Goal: Task Accomplishment & Management: Use online tool/utility

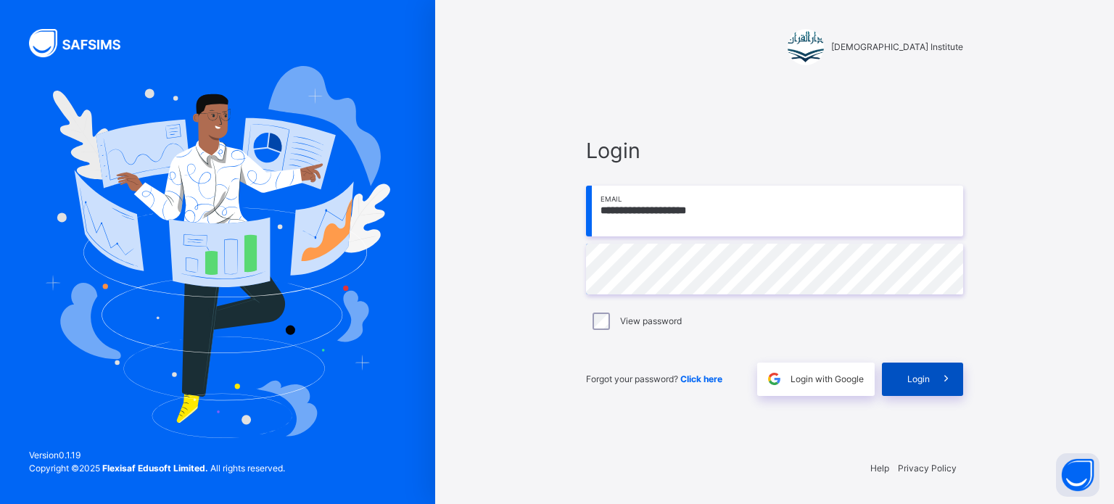
click at [924, 385] on div "Login" at bounding box center [922, 379] width 81 height 33
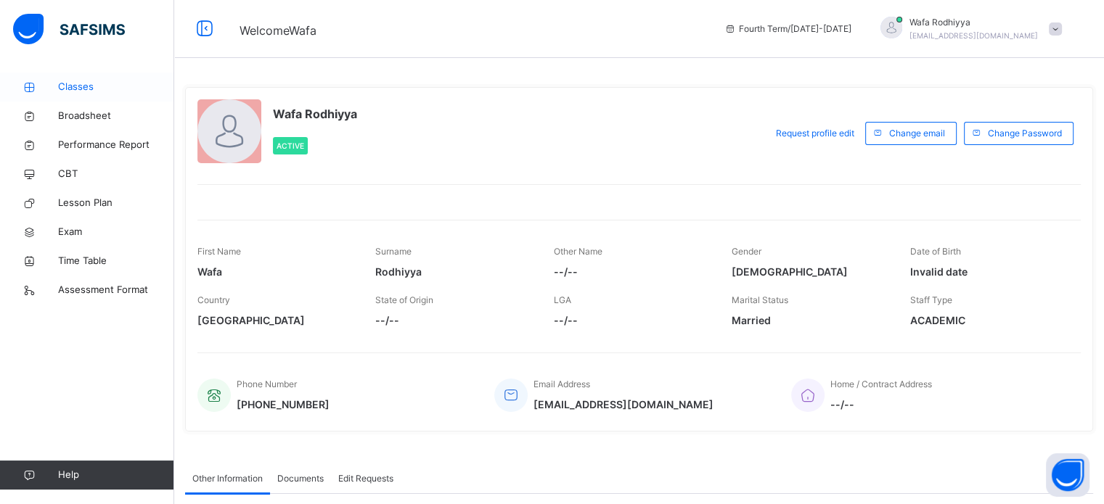
click at [76, 78] on link "Classes" at bounding box center [87, 87] width 174 height 29
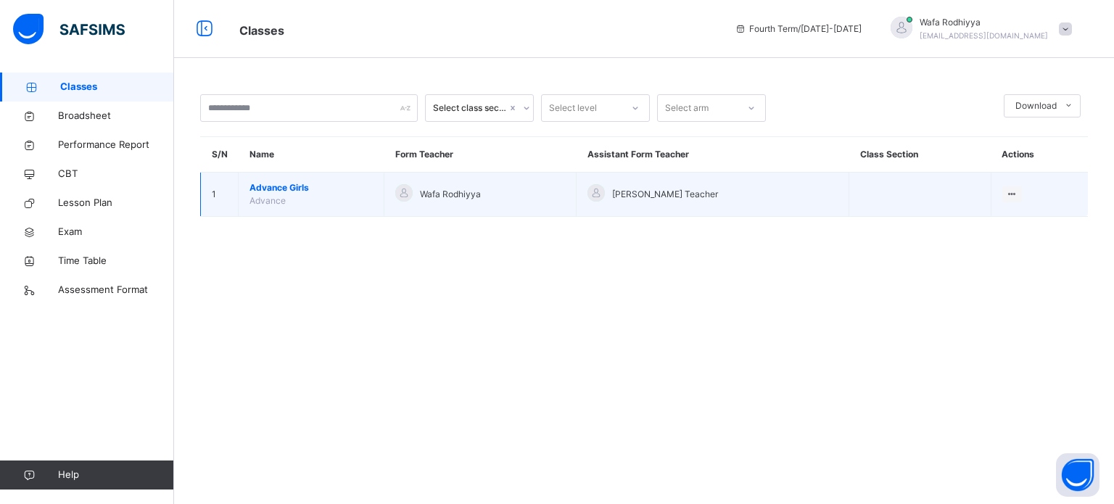
click at [366, 193] on span "Advance Girls" at bounding box center [311, 187] width 123 height 13
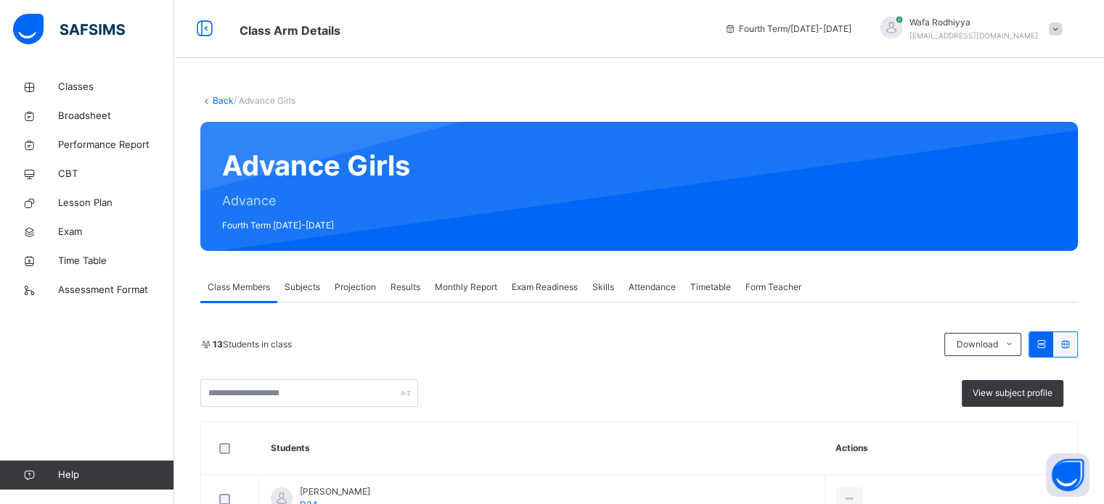
click at [366, 297] on div "Projection" at bounding box center [355, 287] width 56 height 29
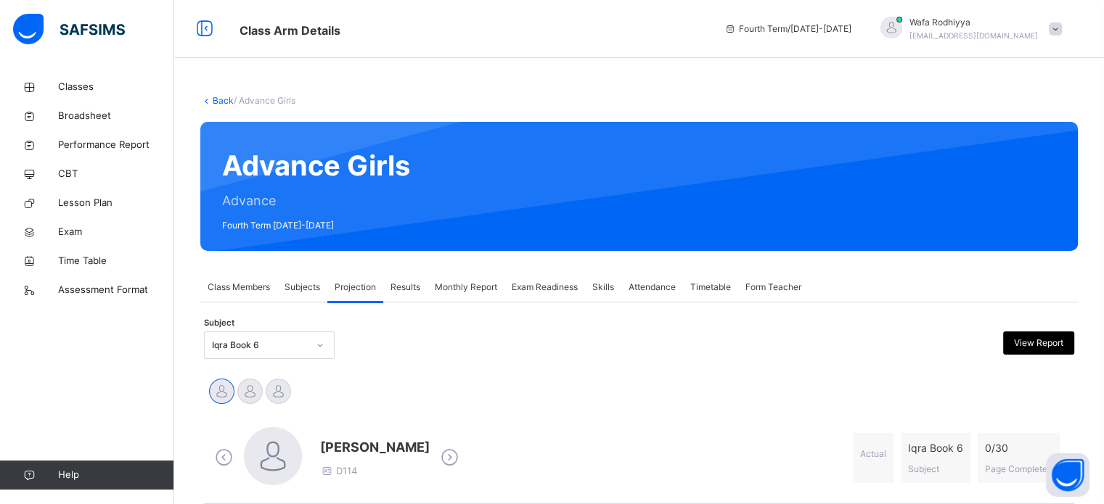
scroll to position [163, 0]
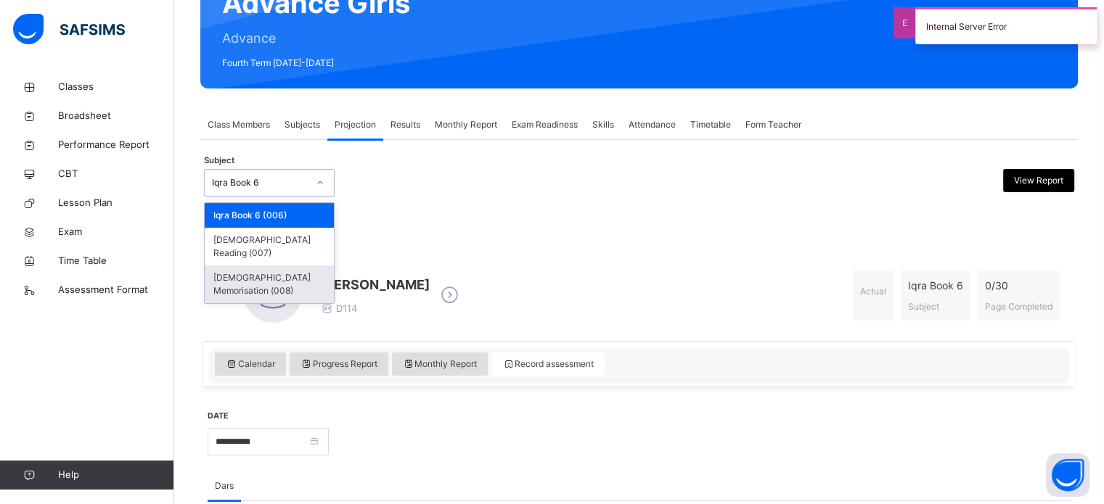
click at [307, 266] on div "[DEMOGRAPHIC_DATA] Memorisation (008)" at bounding box center [269, 285] width 129 height 38
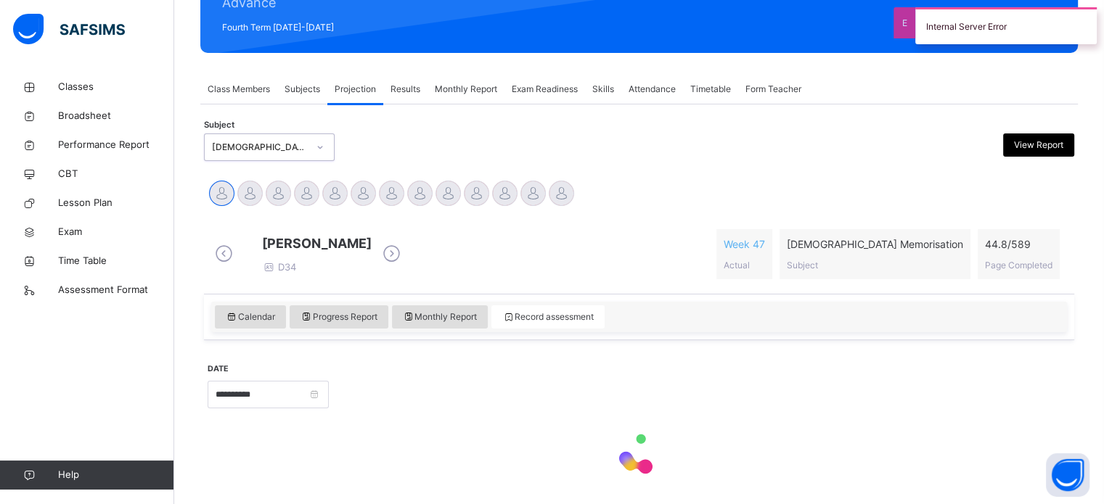
scroll to position [202, 0]
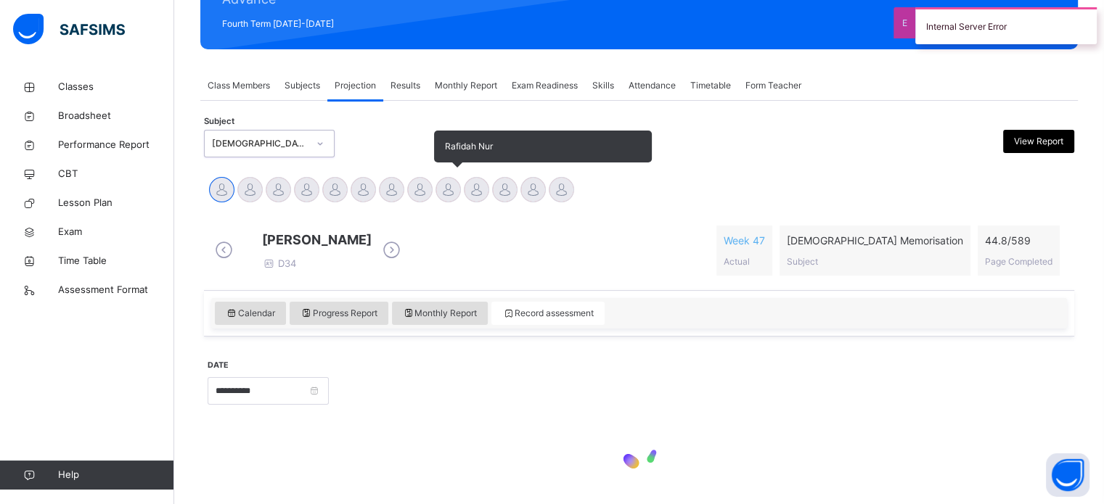
click at [444, 182] on div at bounding box center [447, 189] width 25 height 25
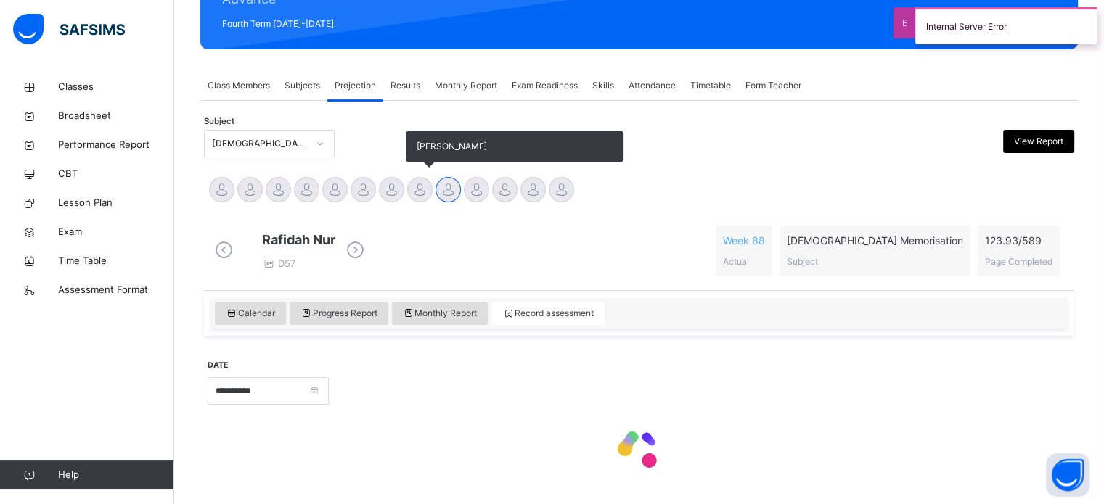
click at [415, 194] on div at bounding box center [419, 189] width 25 height 25
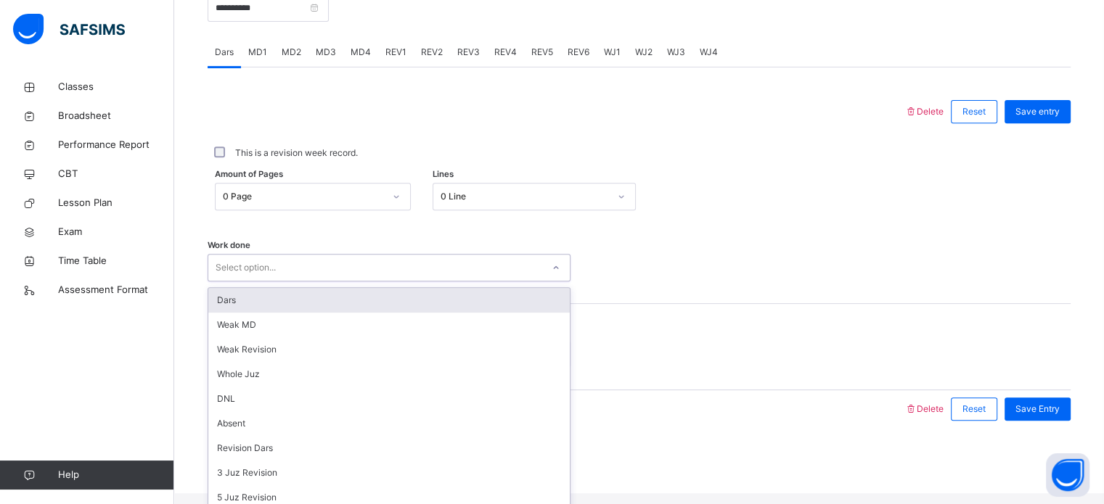
scroll to position [145, 0]
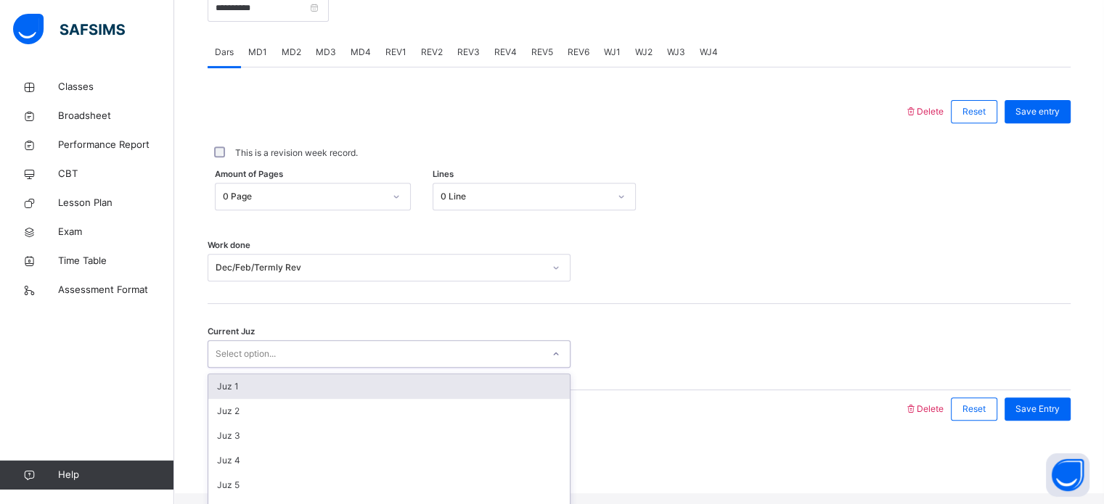
scroll to position [626, 0]
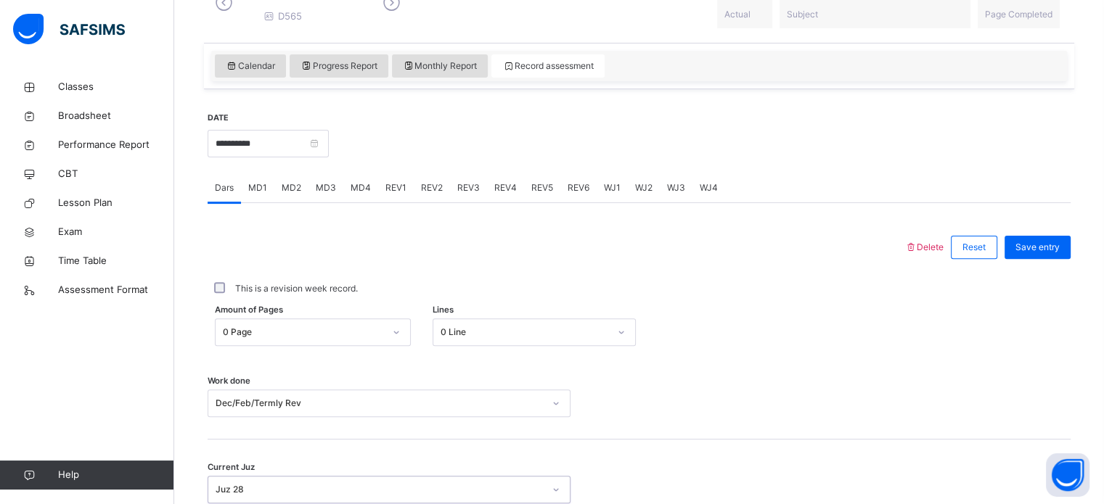
scroll to position [453, 0]
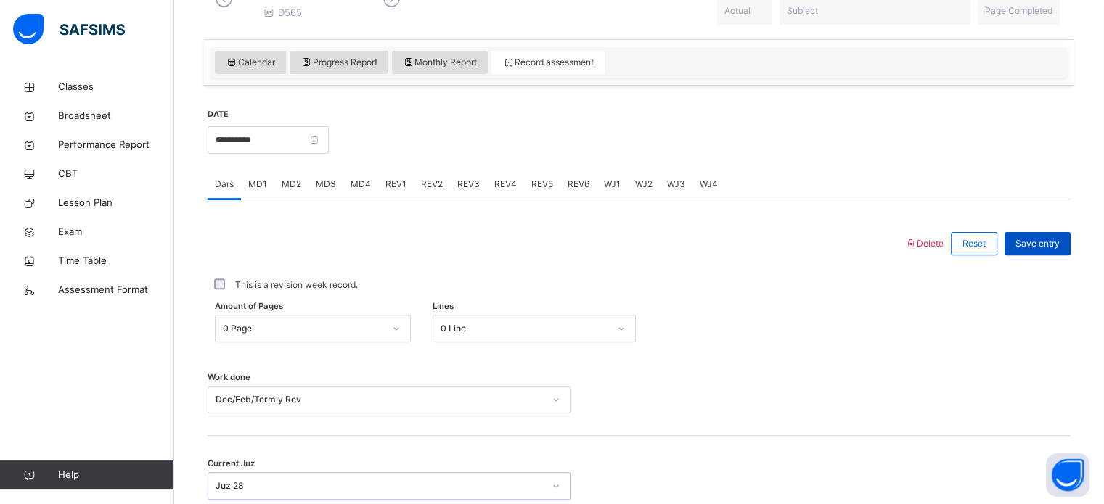
click at [1059, 250] on span "Save entry" at bounding box center [1037, 243] width 44 height 13
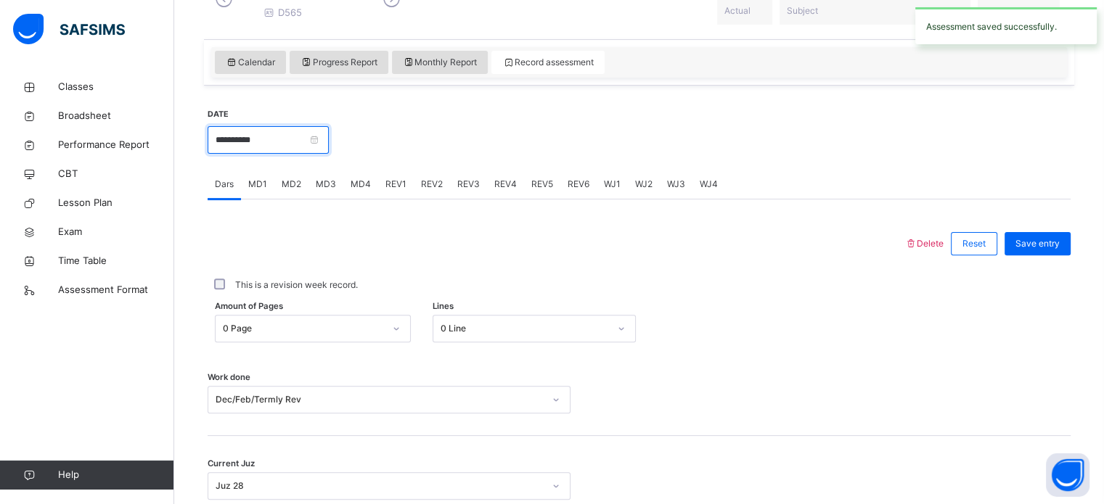
click at [292, 154] on input "**********" at bounding box center [267, 140] width 121 height 28
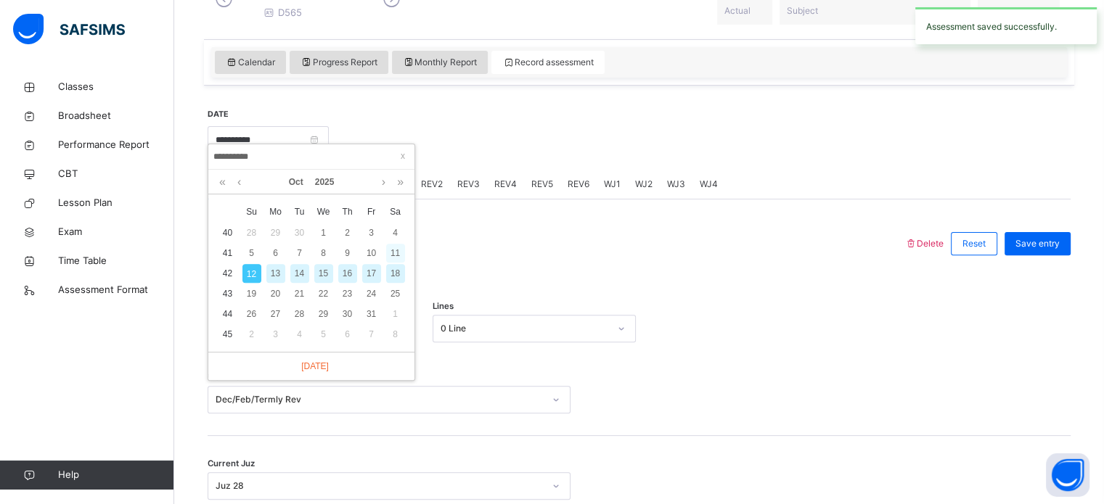
click at [392, 252] on div "11" at bounding box center [395, 253] width 19 height 19
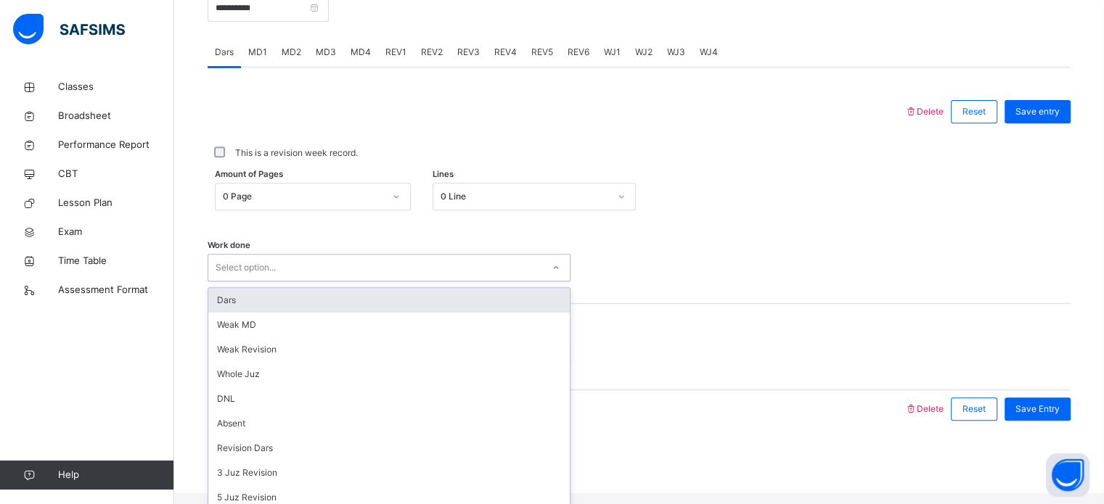
scroll to position [145, 0]
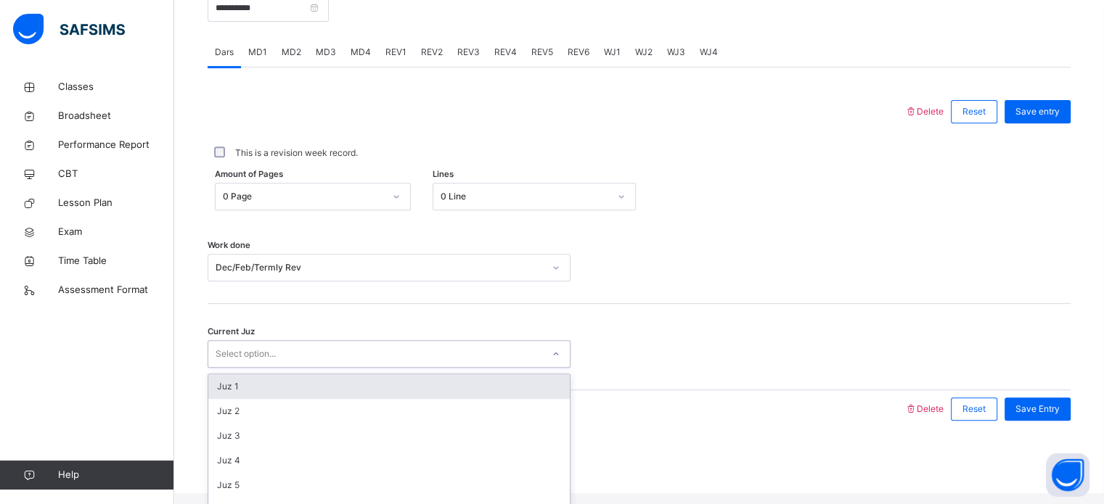
scroll to position [626, 0]
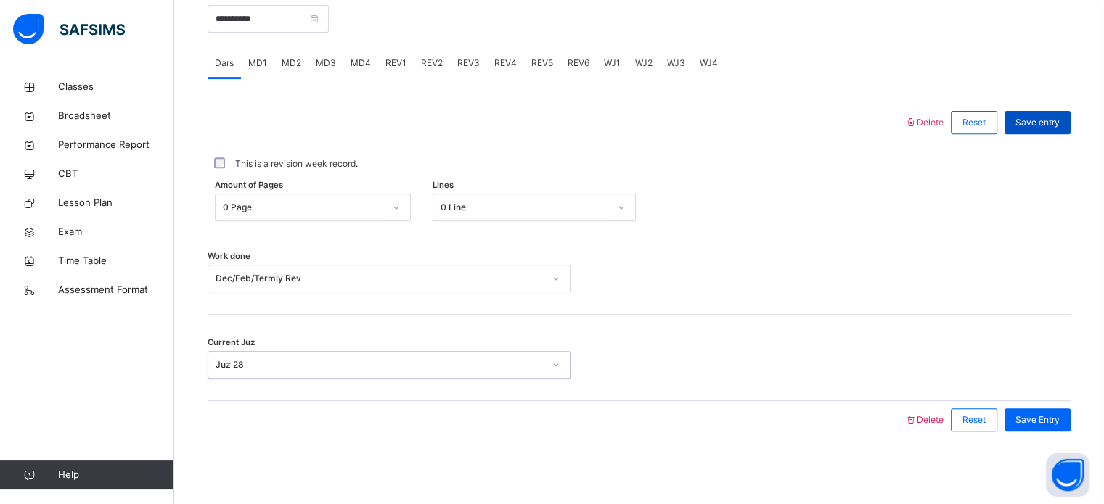
click at [1051, 127] on span "Save entry" at bounding box center [1037, 122] width 44 height 13
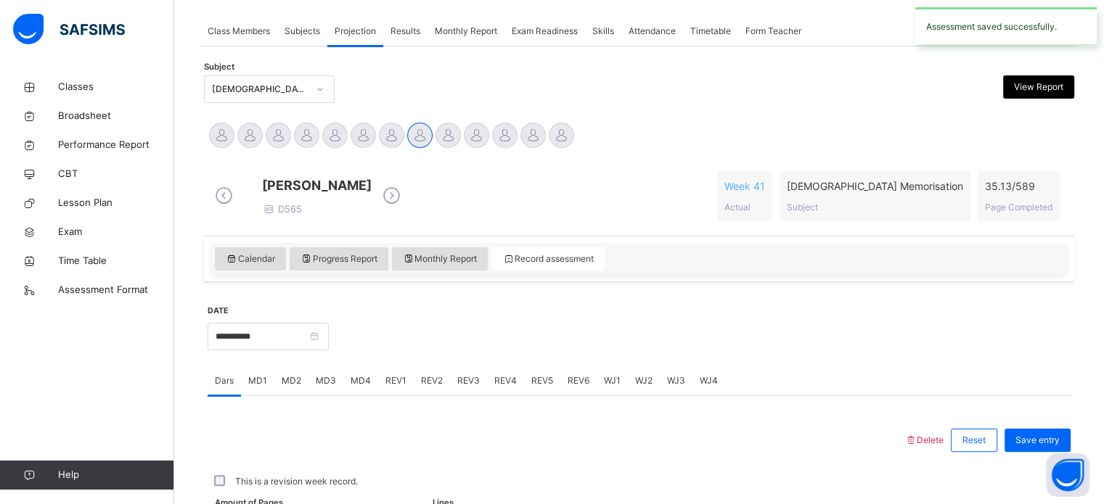
scroll to position [585, 0]
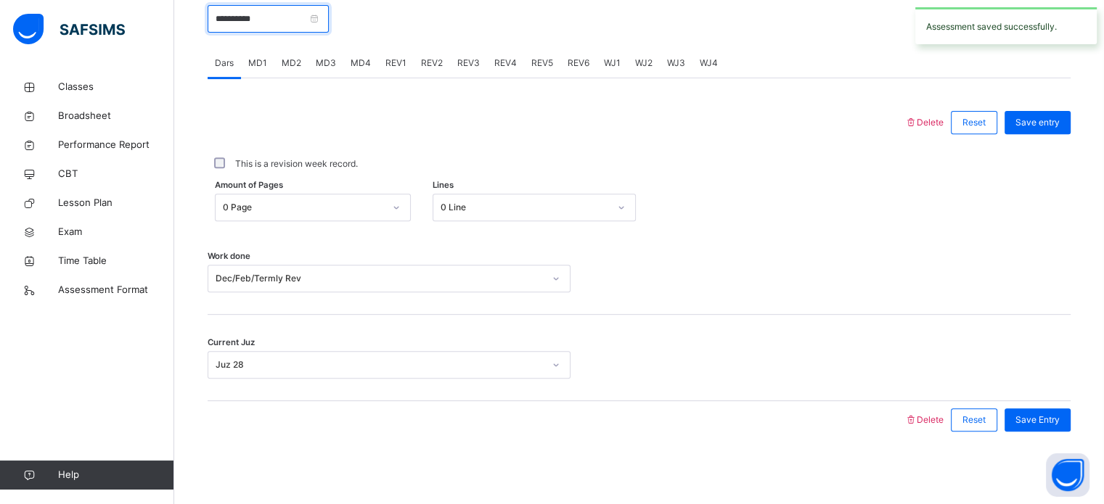
click at [326, 28] on input "**********" at bounding box center [267, 19] width 121 height 28
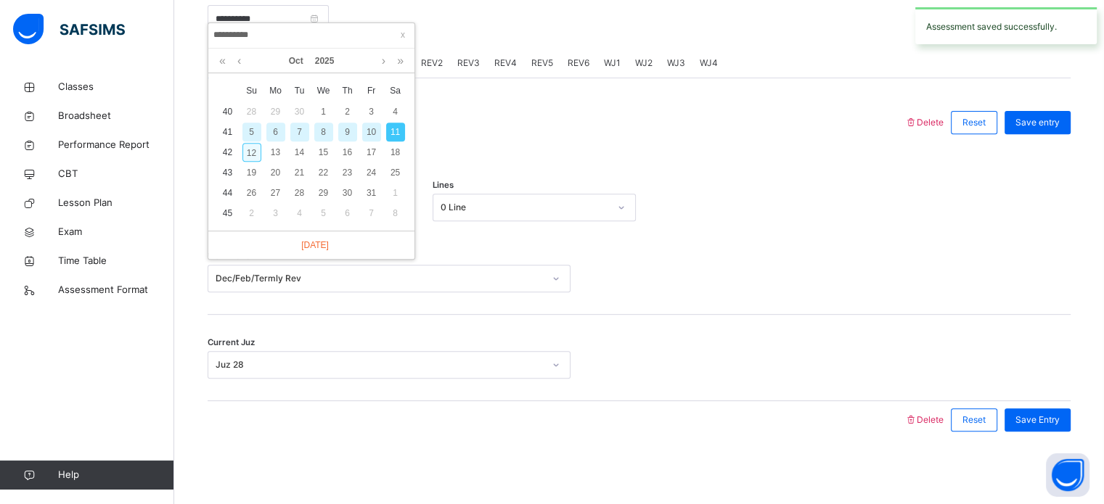
click at [257, 143] on div "12" at bounding box center [251, 152] width 19 height 19
type input "**********"
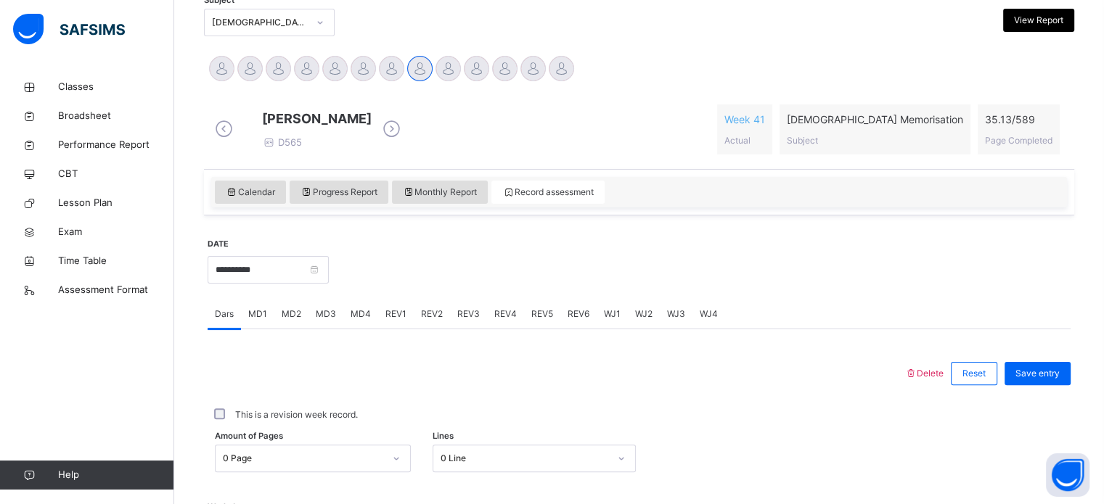
scroll to position [256, 0]
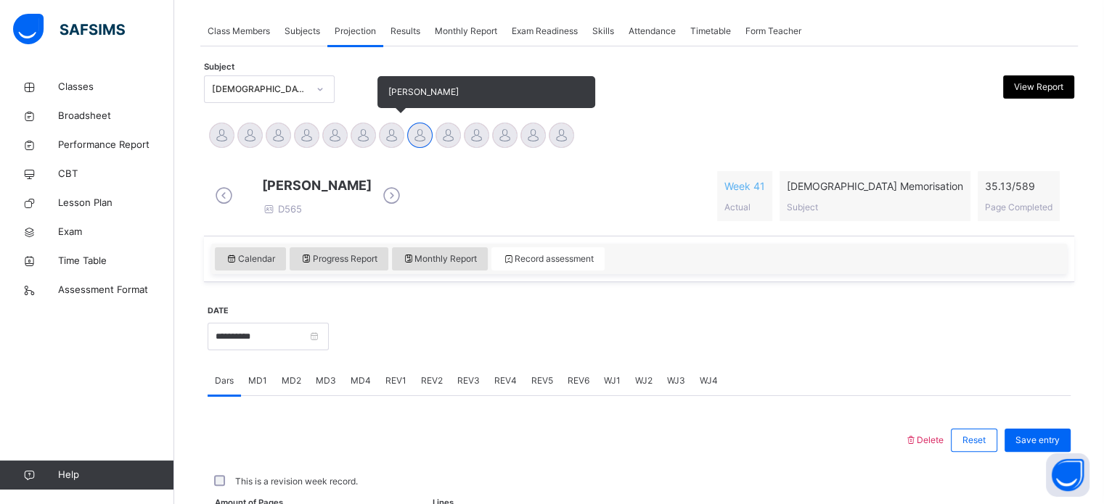
click at [395, 134] on div at bounding box center [391, 135] width 25 height 25
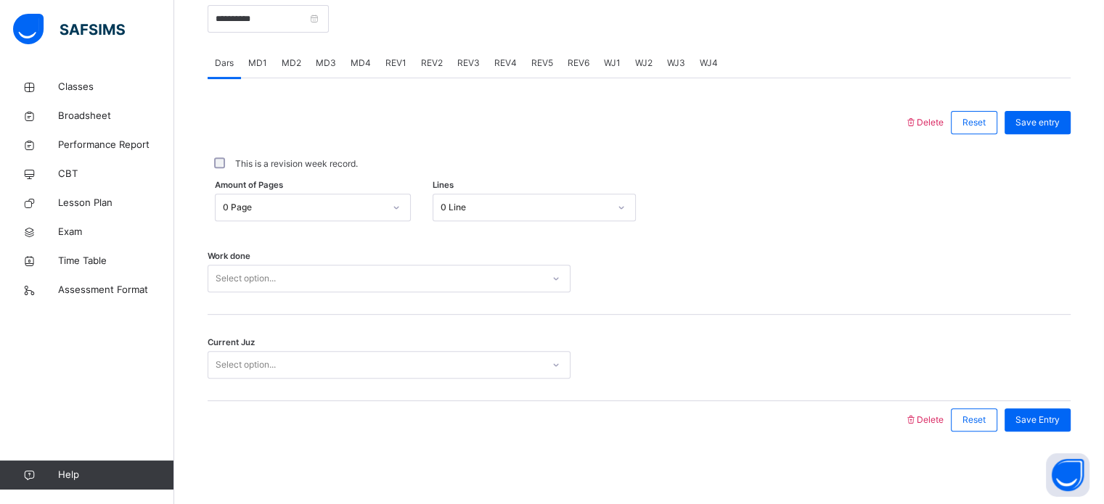
scroll to position [585, 0]
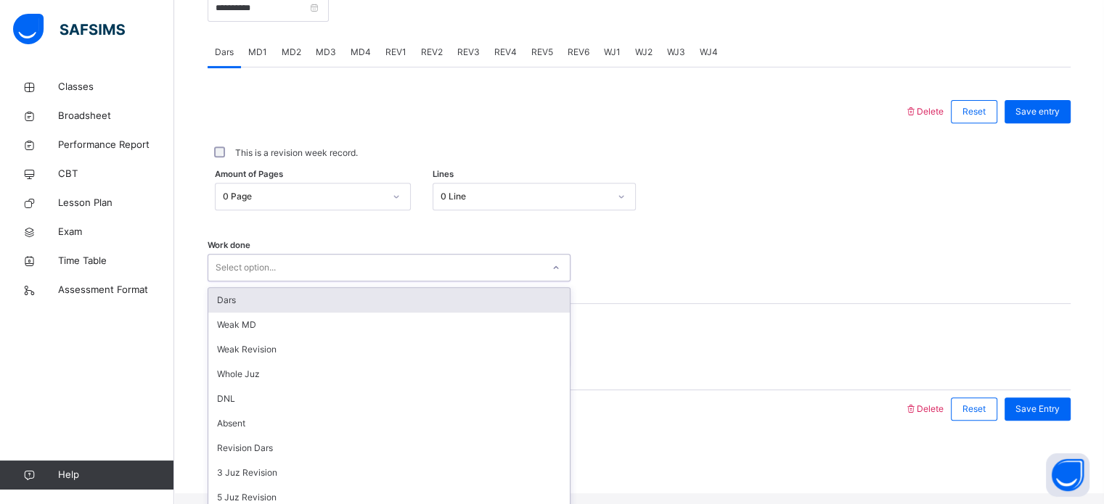
click at [393, 279] on div "Select option..." at bounding box center [375, 268] width 334 height 22
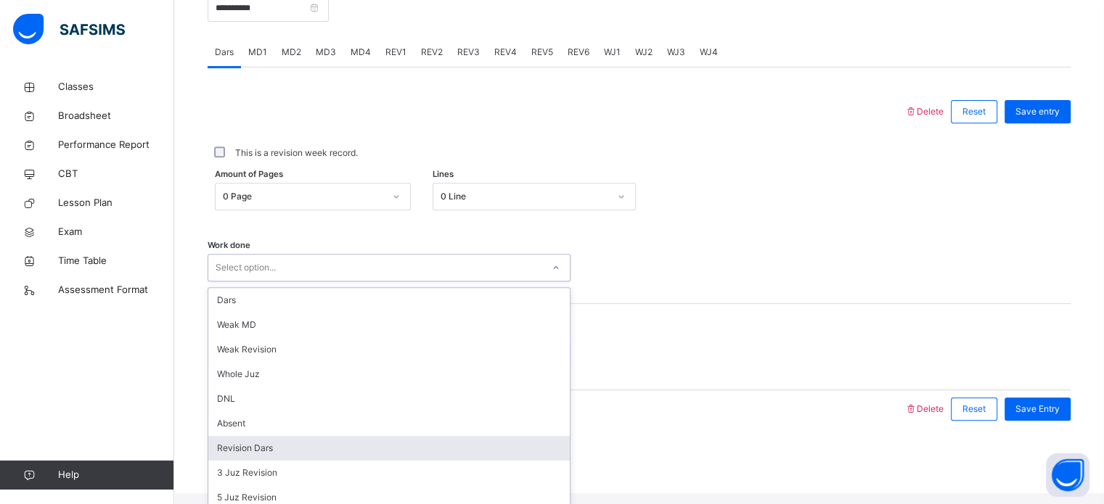
type input "*"
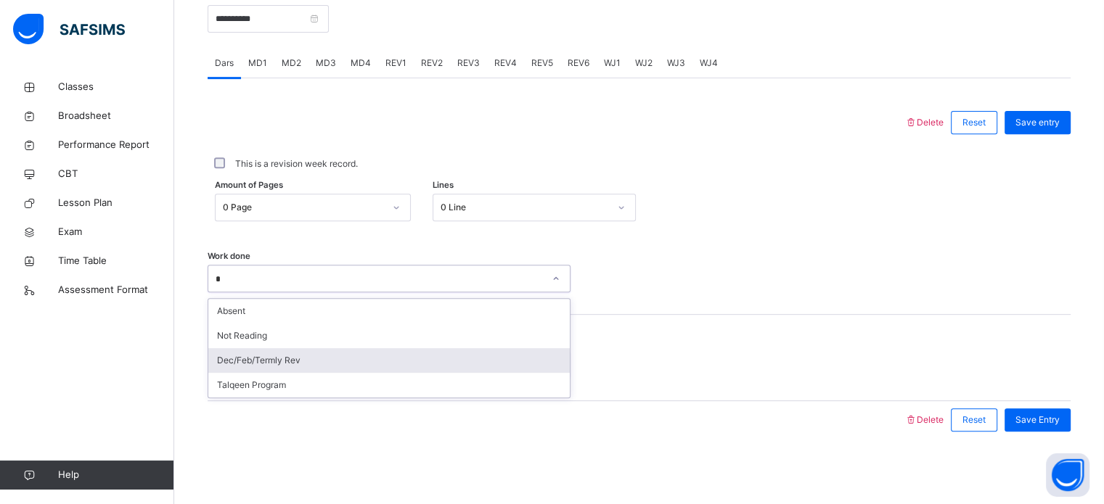
click at [311, 353] on div "Dec/Feb/Termly Rev" at bounding box center [388, 360] width 361 height 25
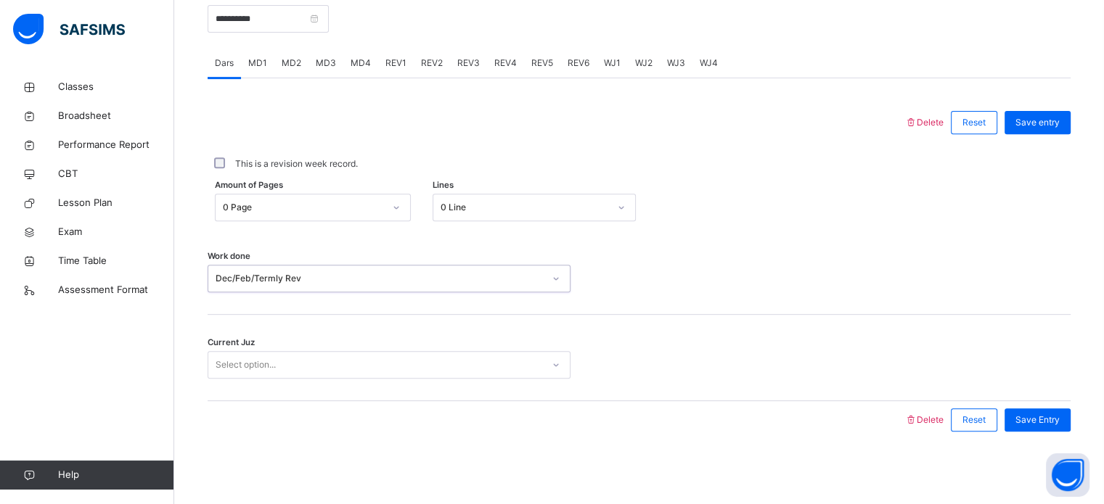
click at [311, 353] on div "Select option..." at bounding box center [388, 365] width 363 height 28
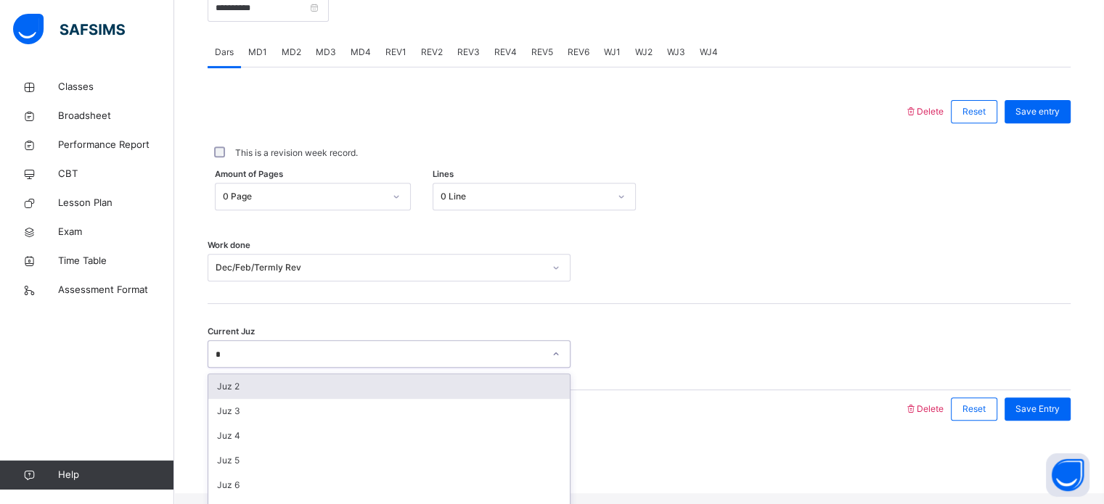
type input "**"
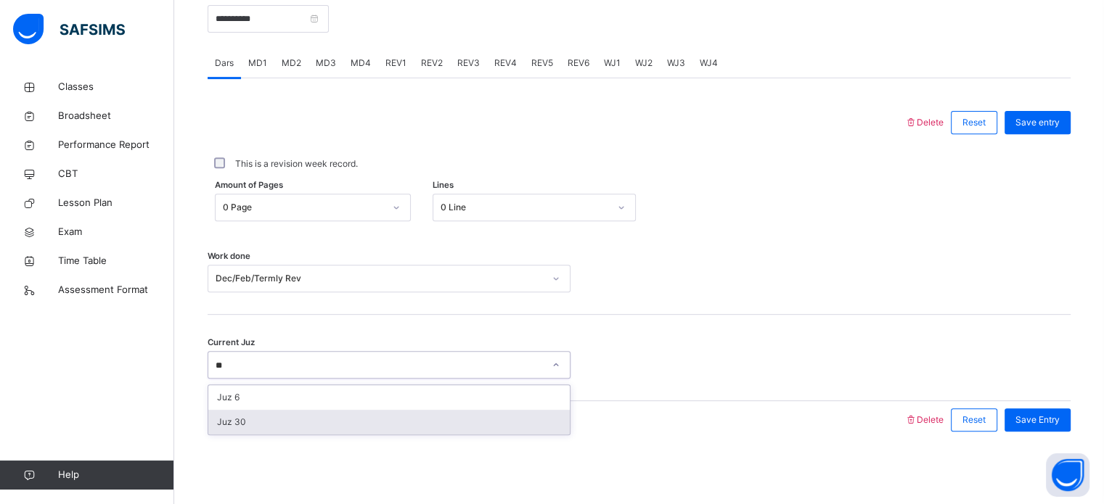
click at [322, 415] on div "Juz 30" at bounding box center [388, 422] width 361 height 25
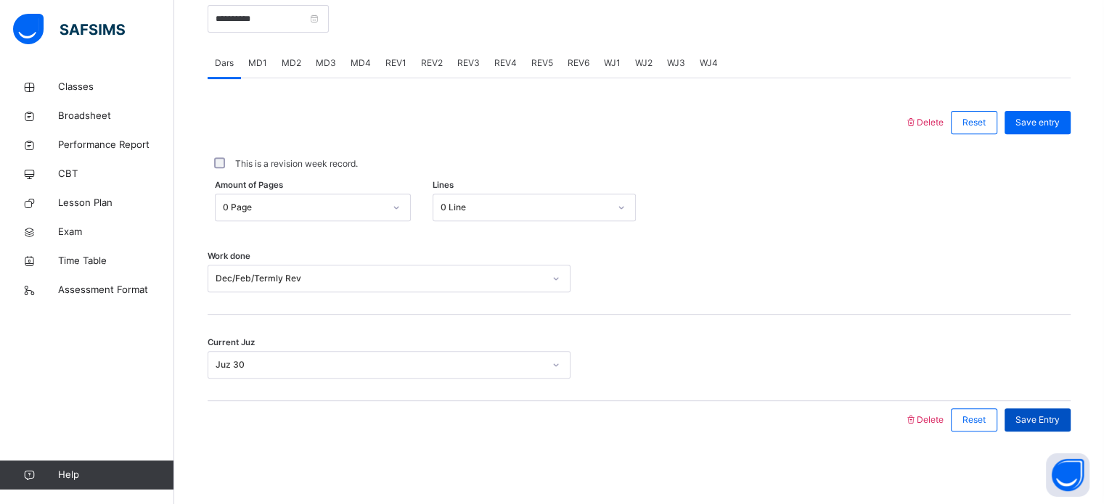
click at [1050, 416] on span "Save Entry" at bounding box center [1037, 420] width 44 height 13
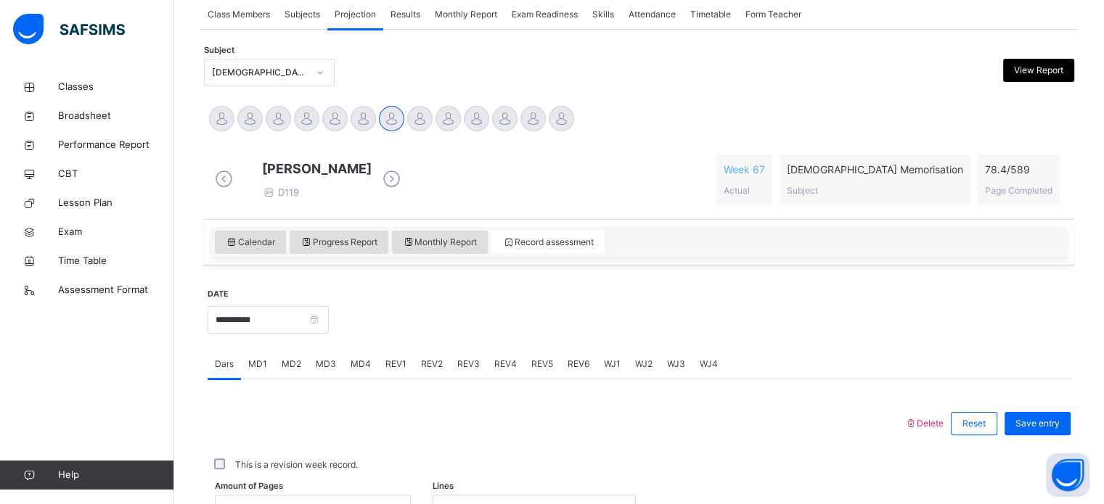
scroll to position [271, 0]
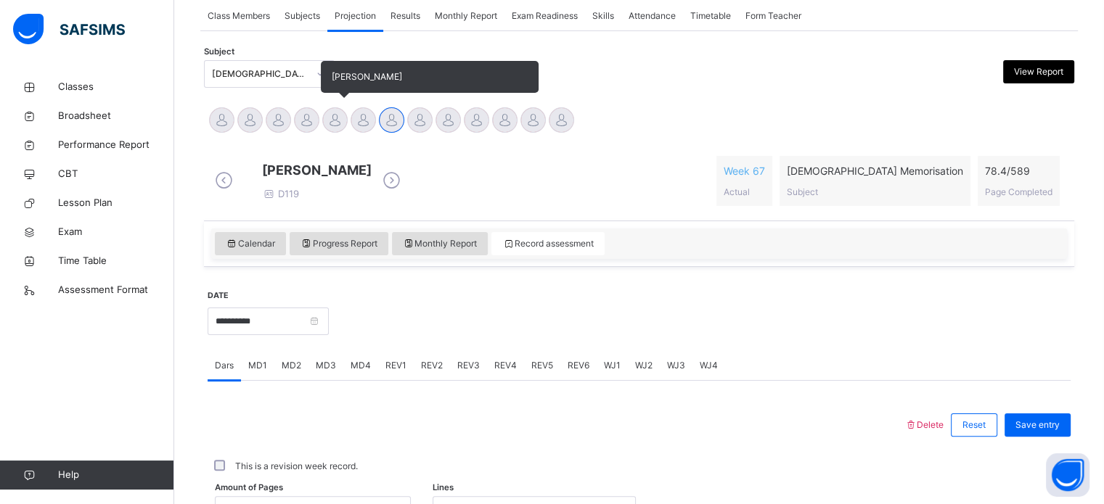
drag, startPoint x: 355, startPoint y: 107, endPoint x: 334, endPoint y: 120, distance: 25.2
click at [334, 120] on div "[PERSON_NAME] [PERSON_NAME] [PERSON_NAME] [PERSON_NAME] [PERSON_NAME] [PERSON_N…" at bounding box center [638, 122] width 863 height 32
click at [334, 120] on div at bounding box center [334, 119] width 25 height 25
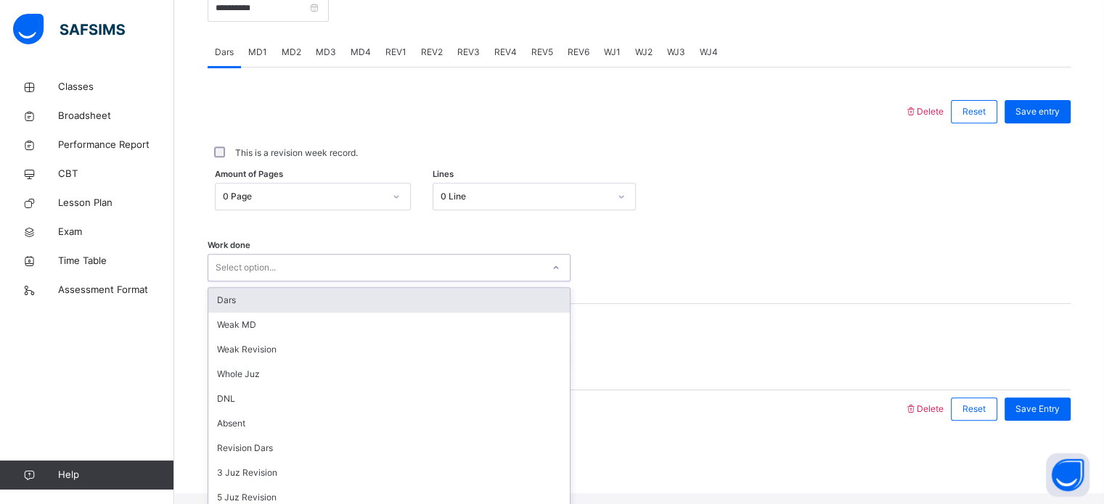
scroll to position [145, 0]
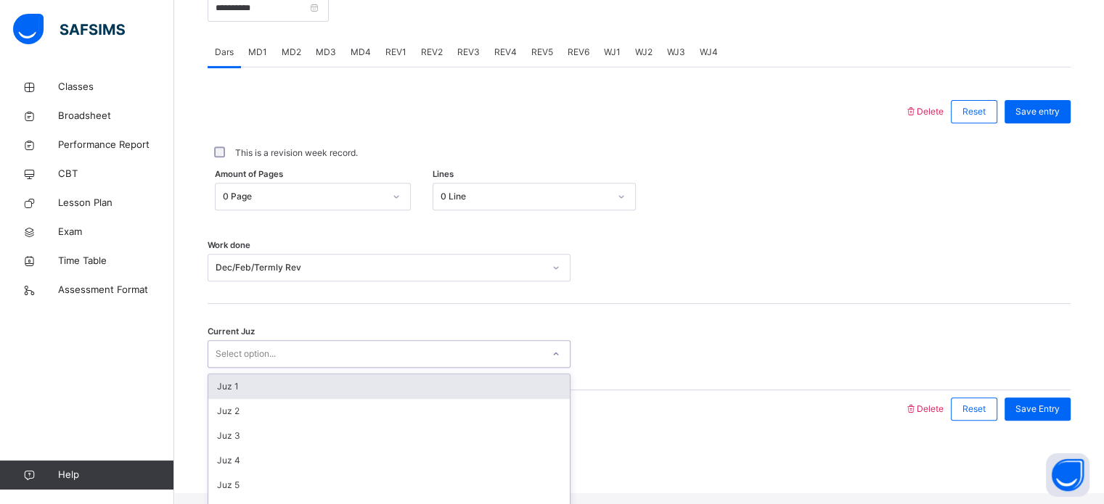
scroll to position [626, 0]
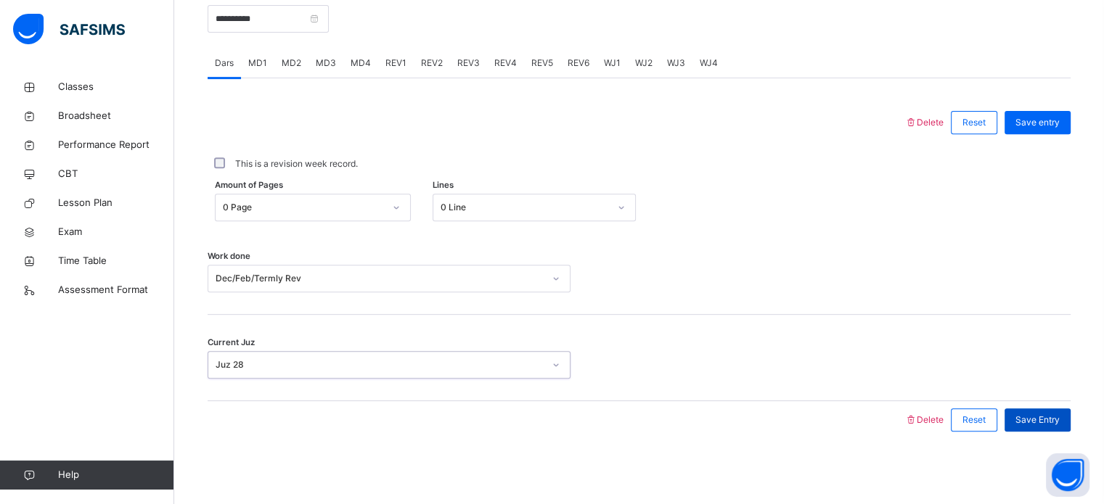
click at [1051, 419] on span "Save Entry" at bounding box center [1037, 420] width 44 height 13
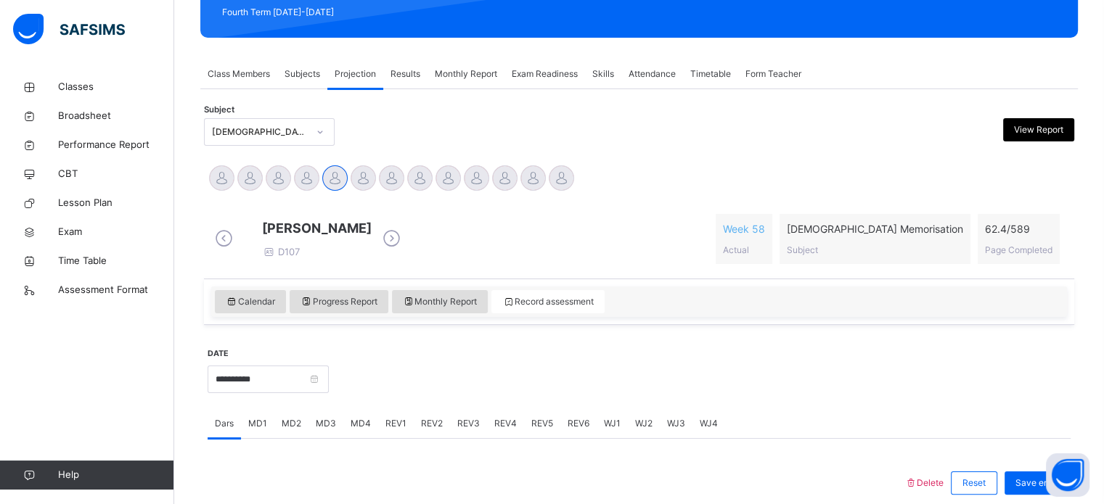
scroll to position [207, 0]
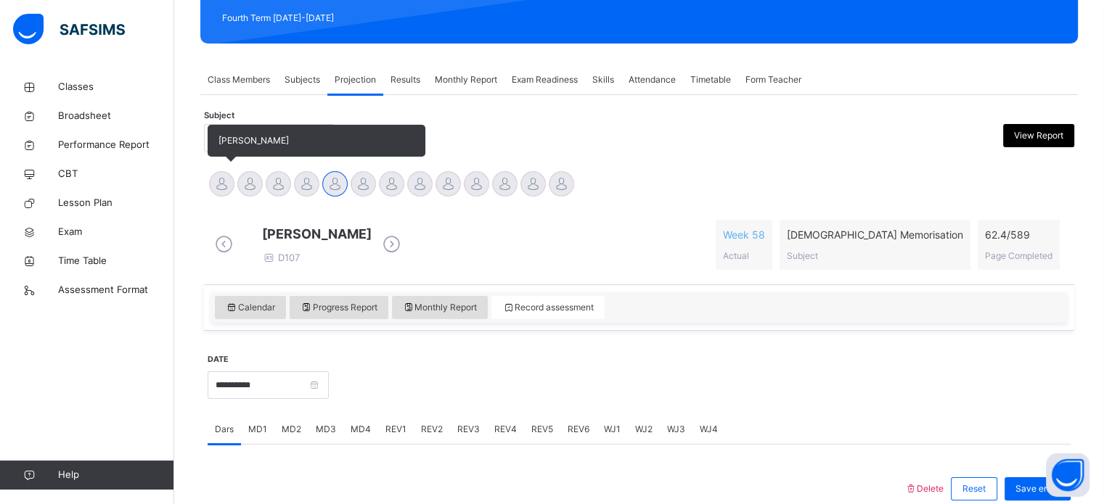
click at [216, 194] on div at bounding box center [221, 183] width 25 height 25
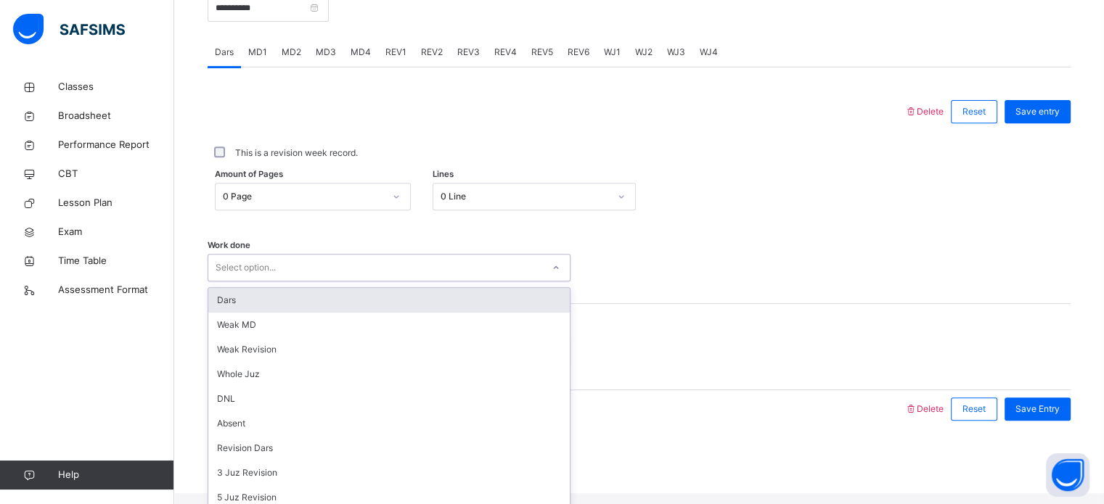
scroll to position [145, 0]
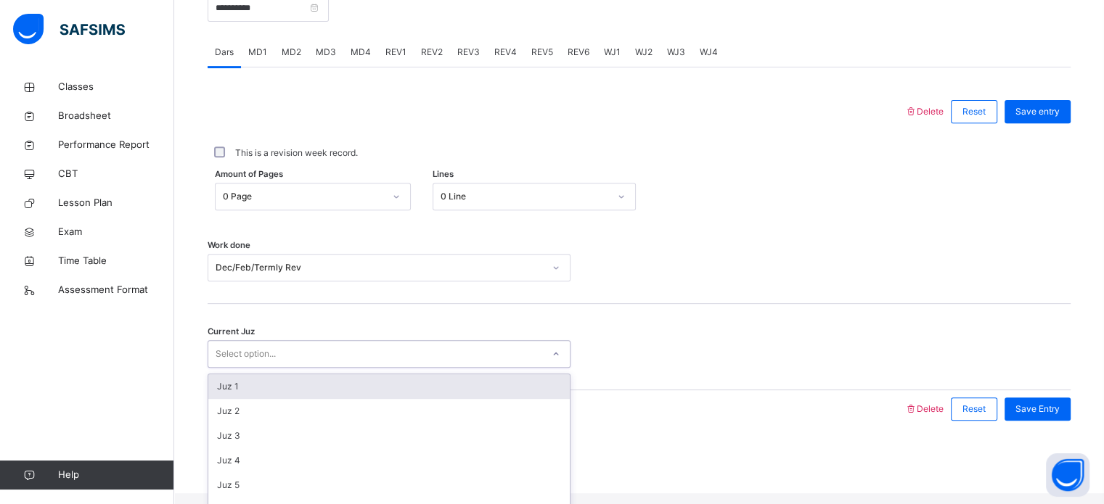
click at [467, 395] on div "Juz 1" at bounding box center [388, 386] width 361 height 25
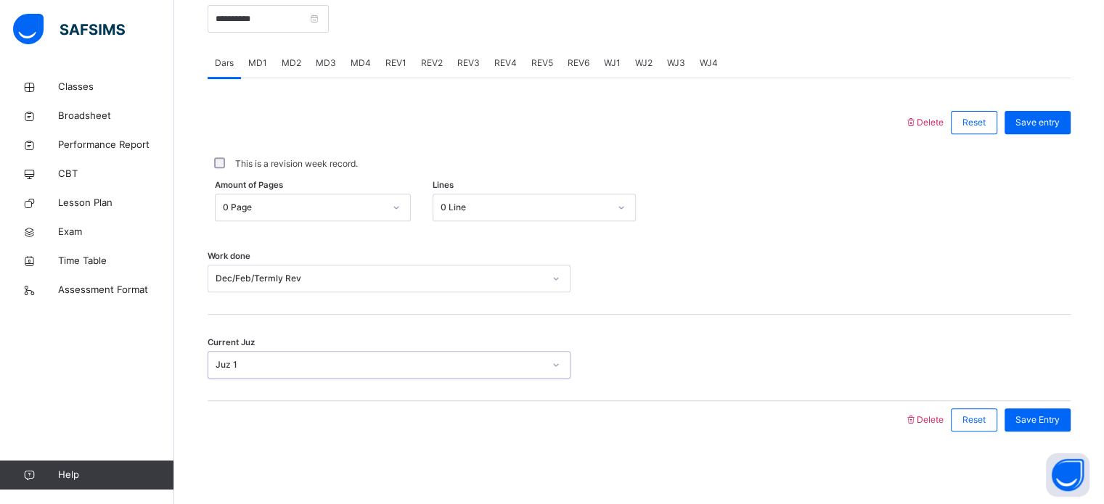
click at [862, 396] on div "Current Juz option Juz 1, selected. 0 results available. Select is focused ,typ…" at bounding box center [638, 358] width 863 height 86
click at [1054, 427] on span "Save Entry" at bounding box center [1037, 420] width 44 height 13
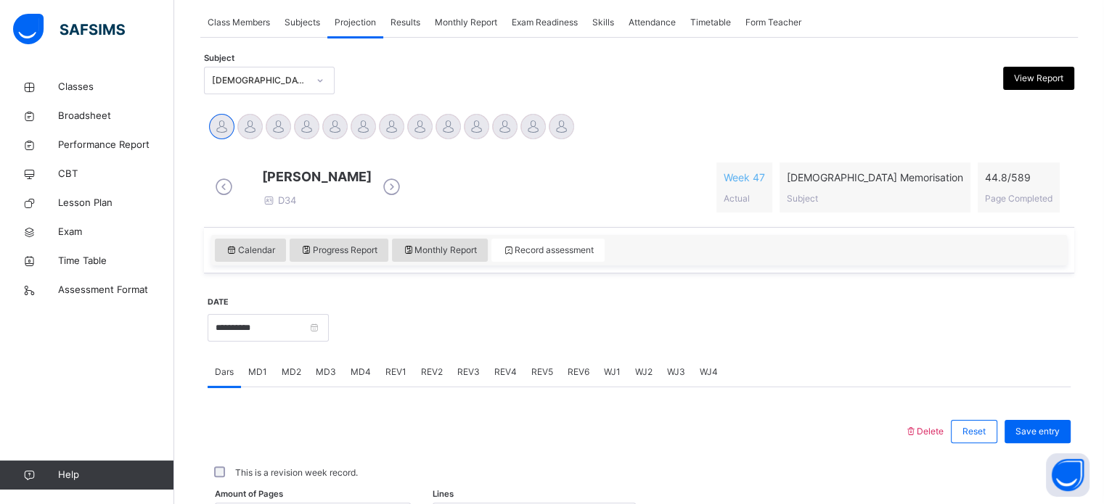
scroll to position [247, 0]
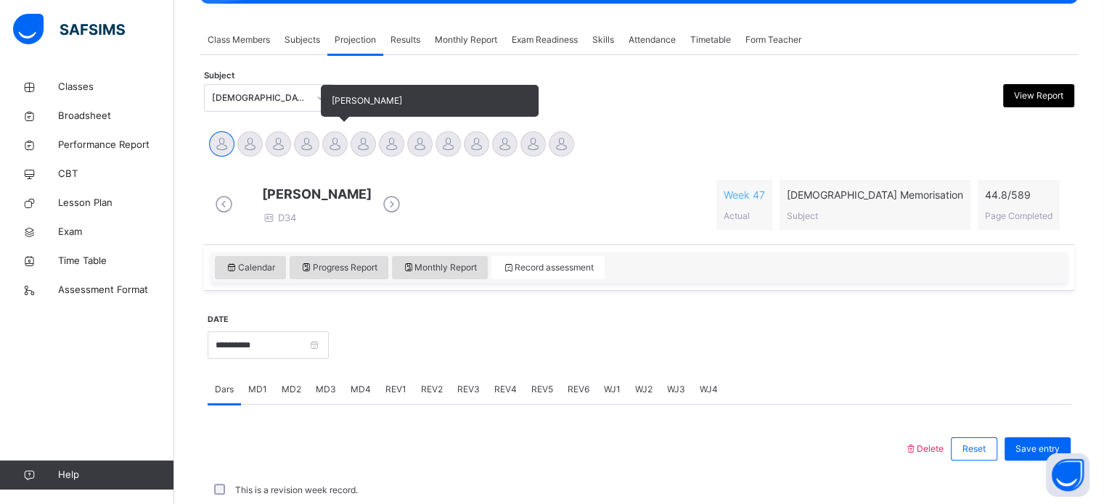
click at [342, 149] on div at bounding box center [334, 143] width 25 height 25
click at [365, 142] on div at bounding box center [362, 143] width 25 height 25
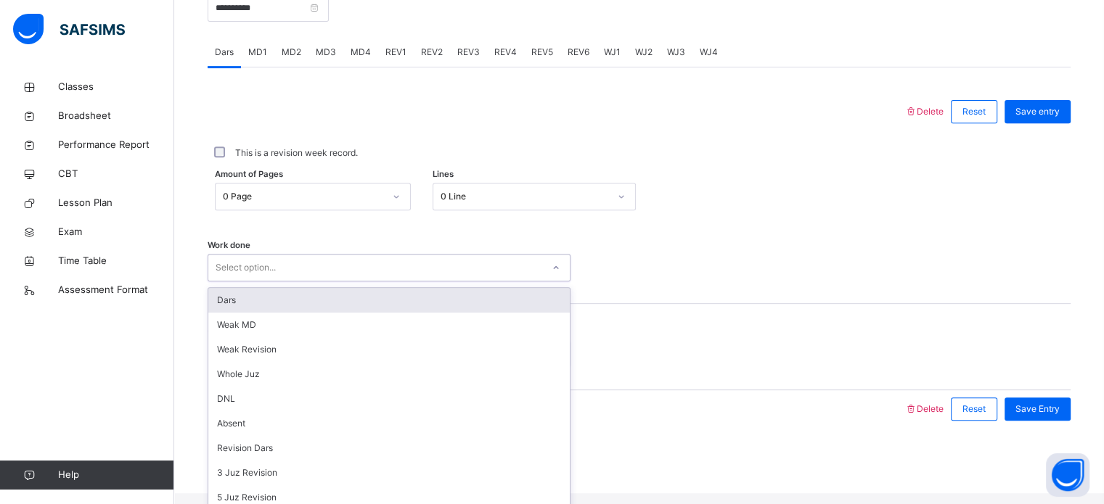
scroll to position [145, 0]
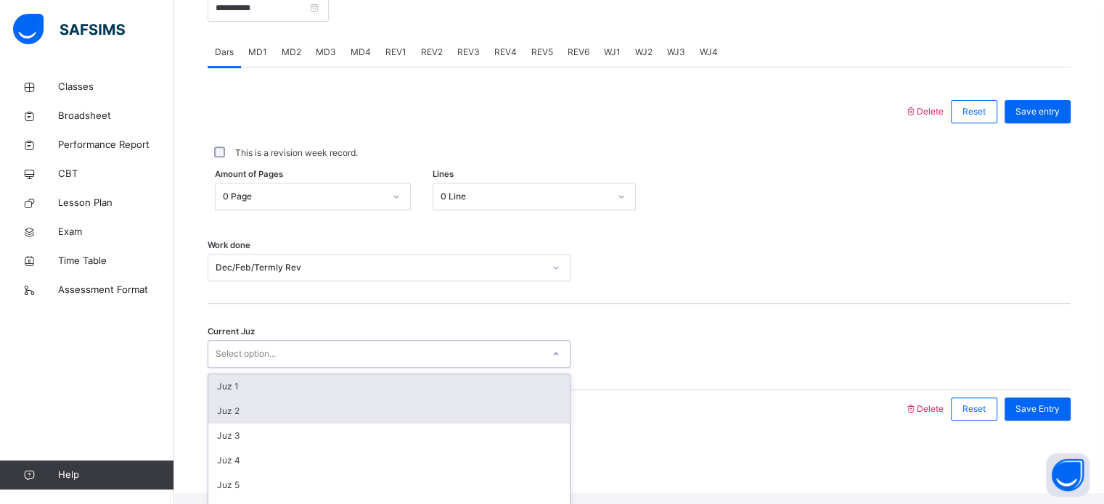
click at [238, 418] on div "Juz 2" at bounding box center [388, 411] width 361 height 25
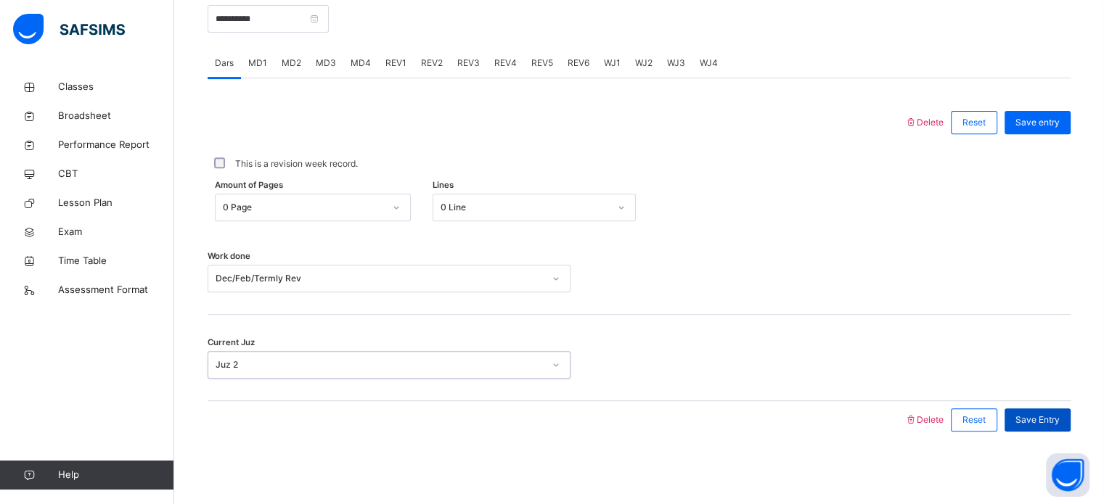
click at [1042, 426] on span "Save Entry" at bounding box center [1037, 420] width 44 height 13
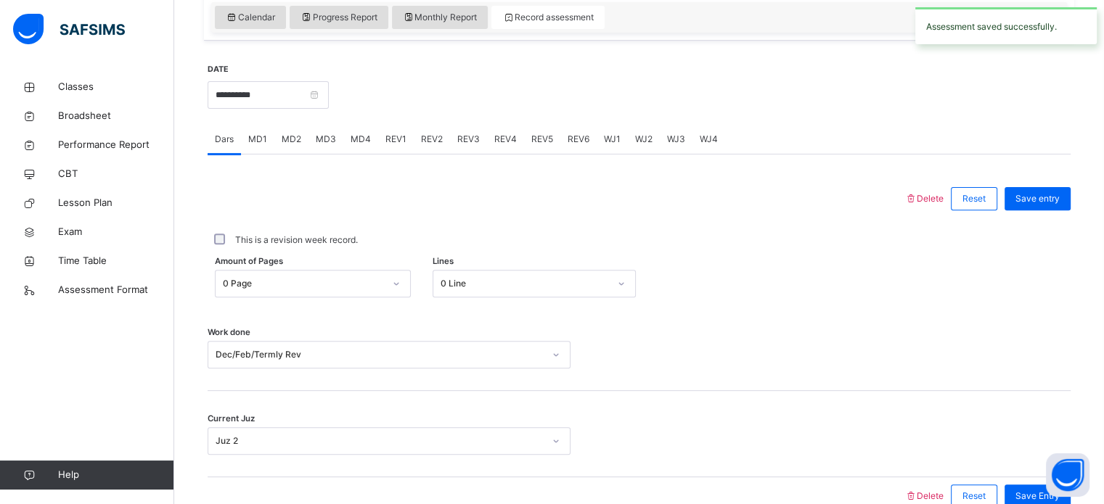
scroll to position [499, 0]
click at [247, 107] on input "**********" at bounding box center [267, 94] width 121 height 28
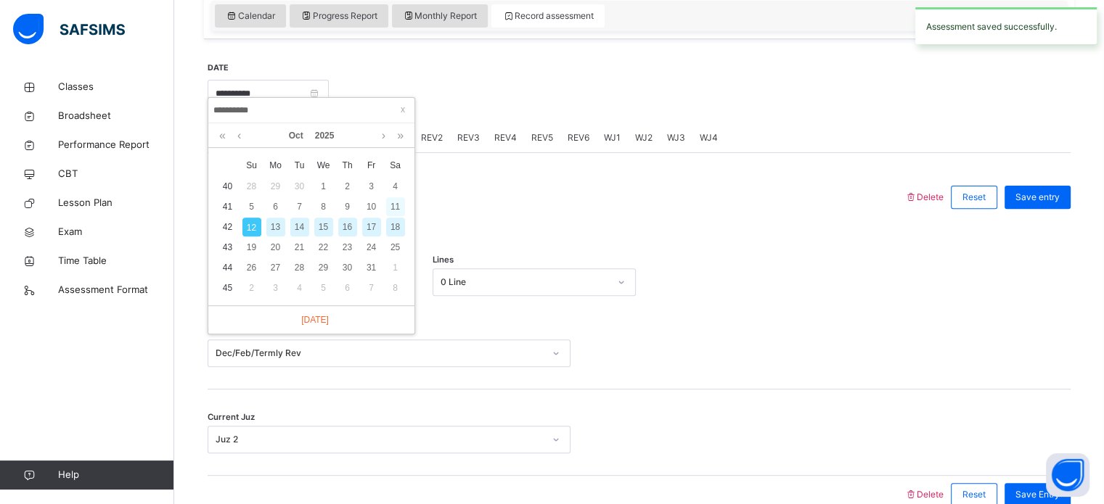
click at [392, 207] on div "11" at bounding box center [395, 206] width 19 height 19
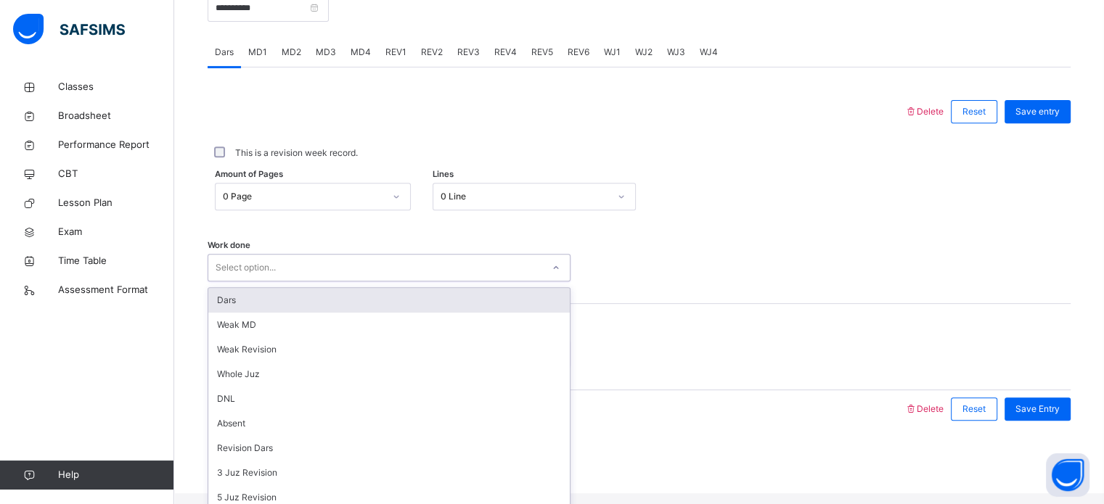
scroll to position [145, 0]
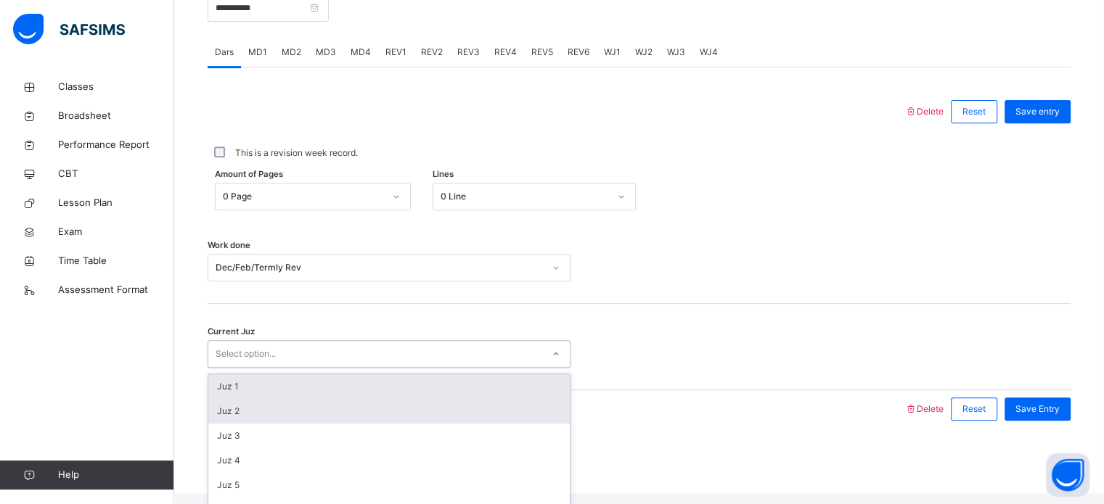
click at [234, 424] on div "Juz 2" at bounding box center [388, 411] width 361 height 25
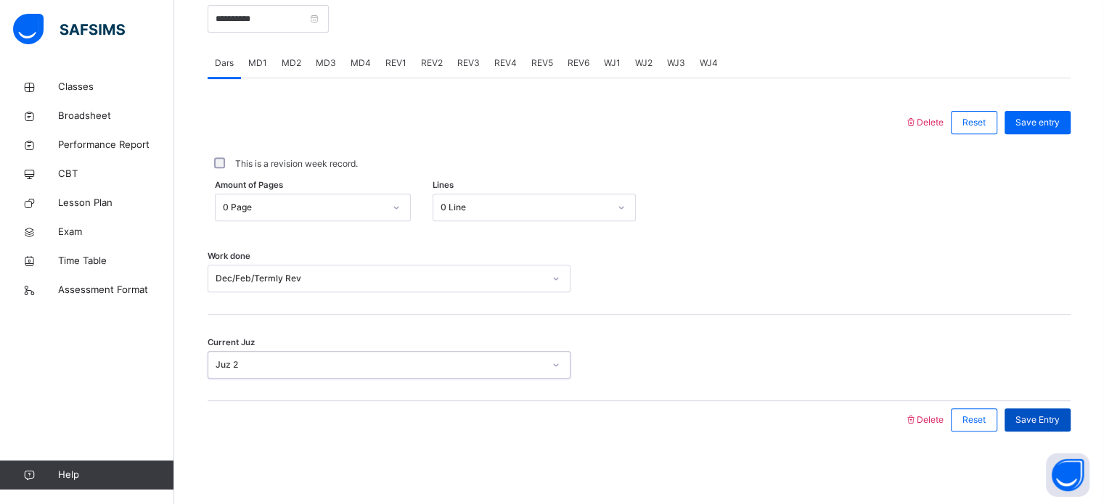
click at [1046, 427] on div "Save Entry" at bounding box center [1037, 419] width 66 height 23
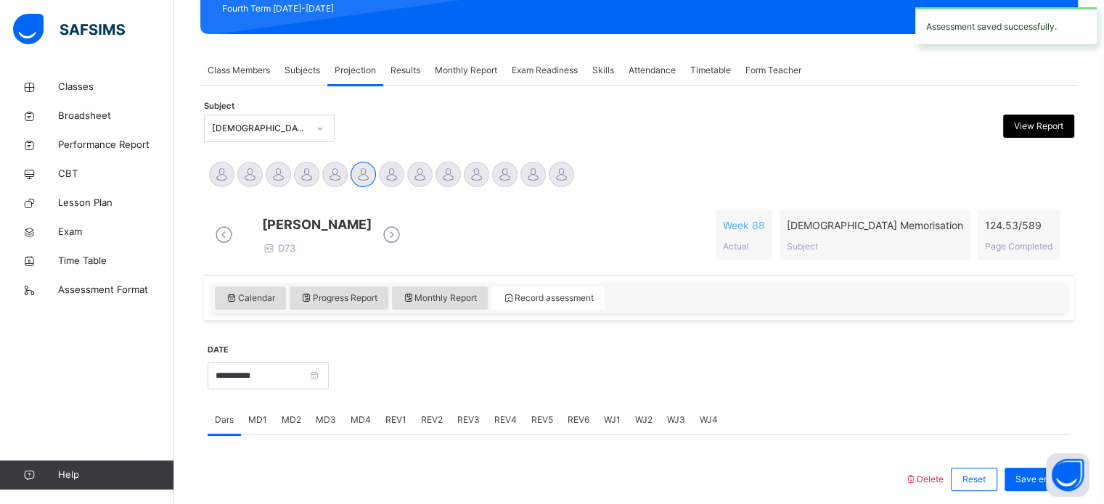
scroll to position [219, 0]
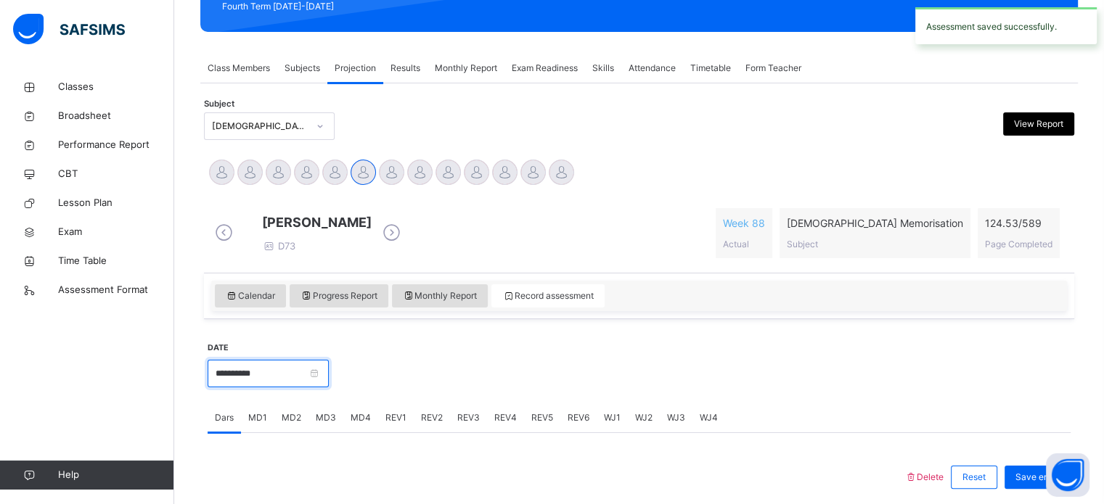
click at [250, 375] on input "**********" at bounding box center [267, 374] width 121 height 28
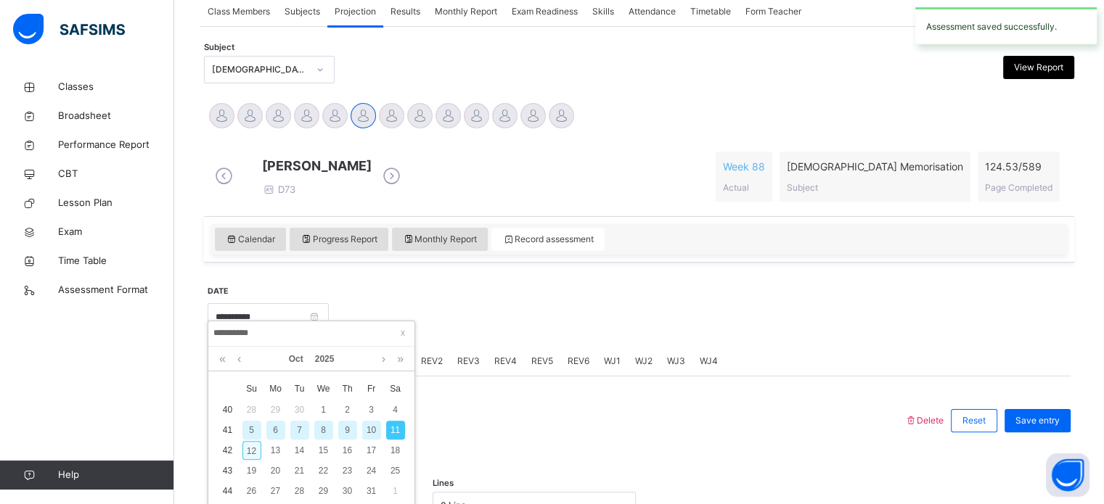
click at [247, 451] on div "12" at bounding box center [251, 450] width 19 height 19
type input "**********"
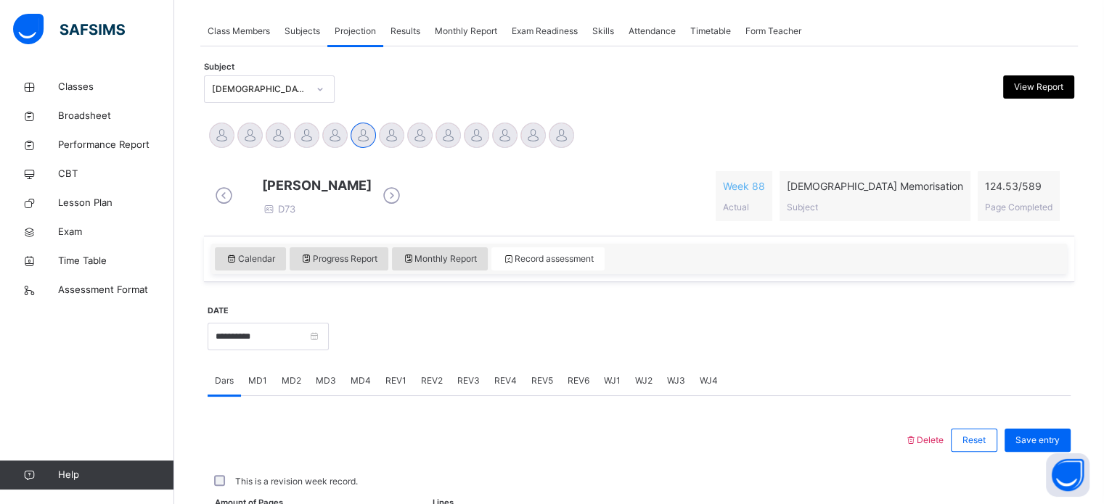
scroll to position [276, 0]
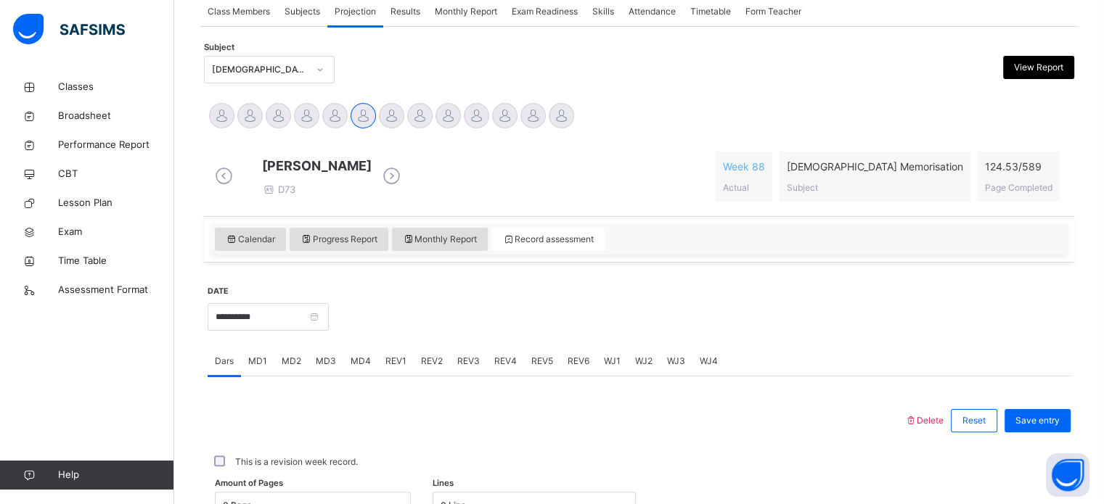
click at [49, 30] on img at bounding box center [69, 29] width 112 height 30
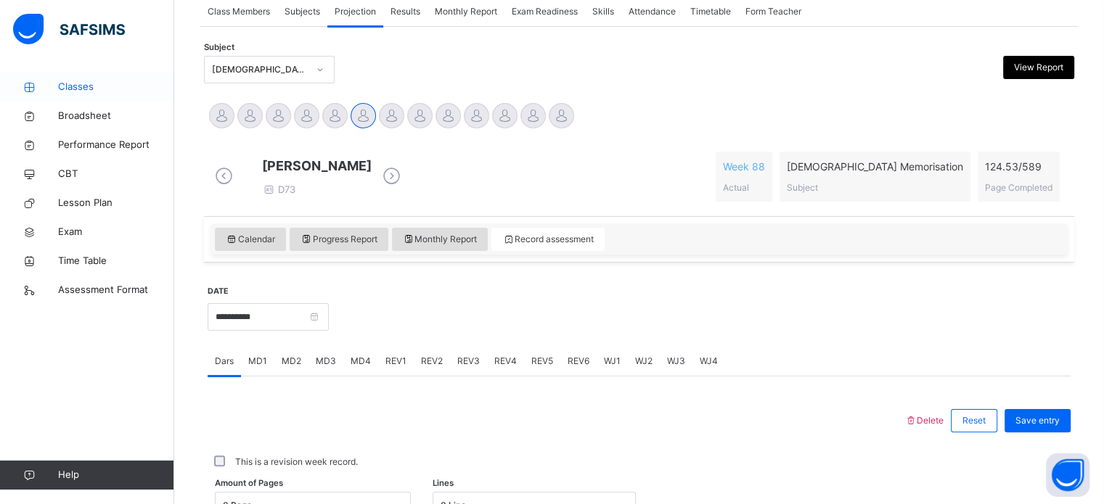
click at [90, 91] on span "Classes" at bounding box center [116, 87] width 116 height 15
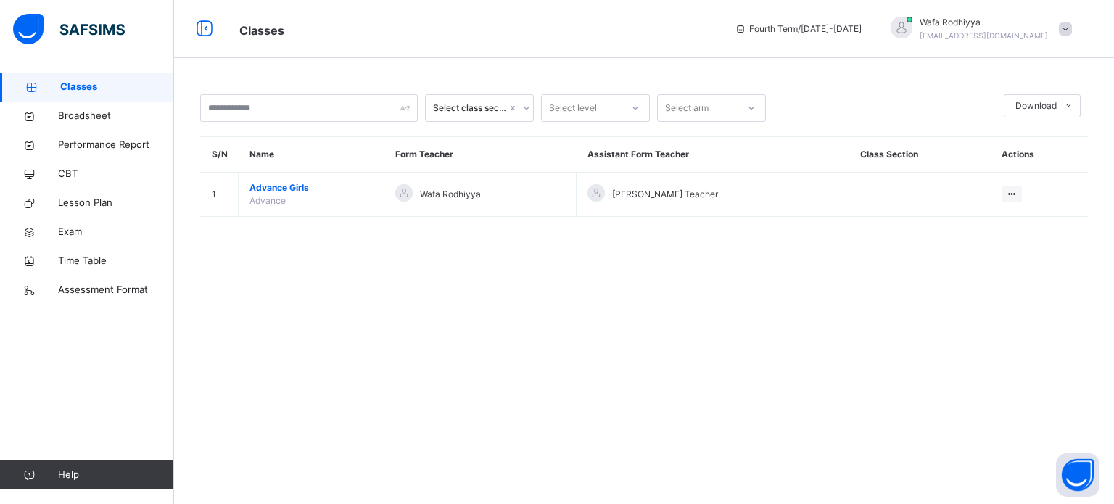
click at [1042, 33] on span "[EMAIL_ADDRESS][DOMAIN_NAME]" at bounding box center [984, 35] width 128 height 9
click at [1040, 153] on span "Logout" at bounding box center [1025, 154] width 96 height 20
